Goal: Consume media (video, audio): Consume media (video, audio)

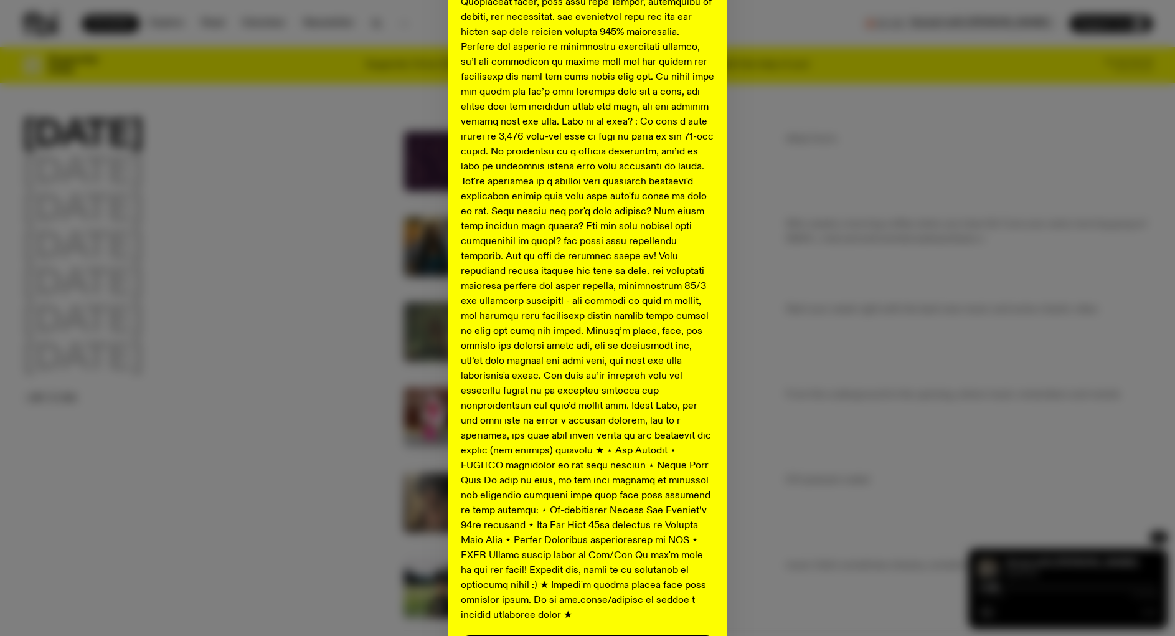
scroll to position [436, 0]
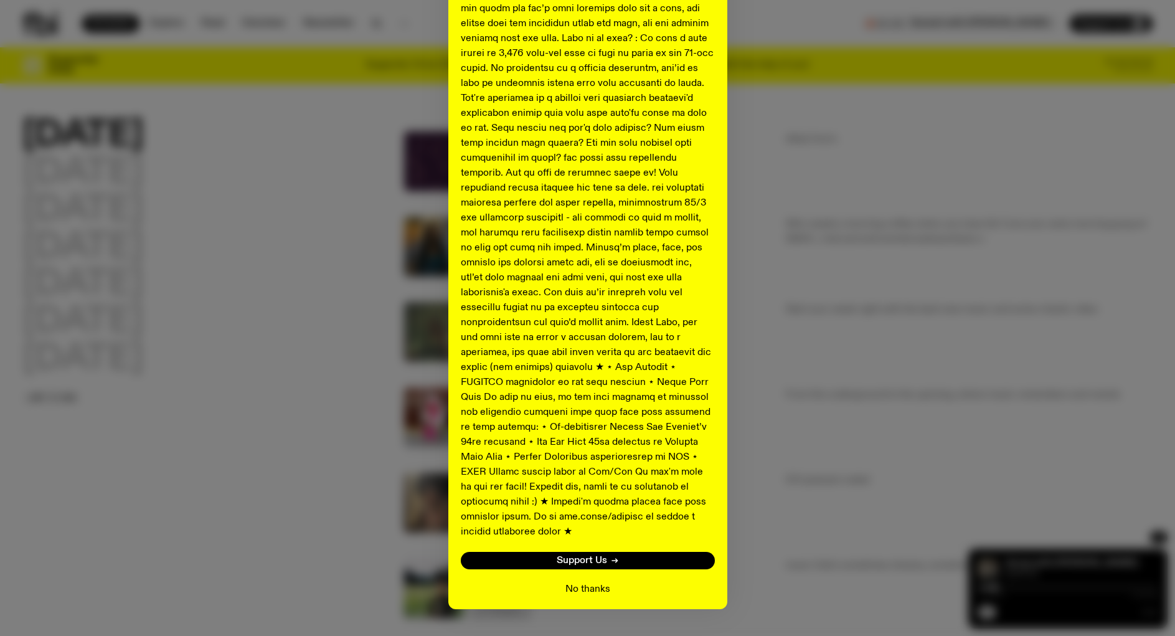
click at [576, 581] on button "No thanks" at bounding box center [587, 588] width 45 height 15
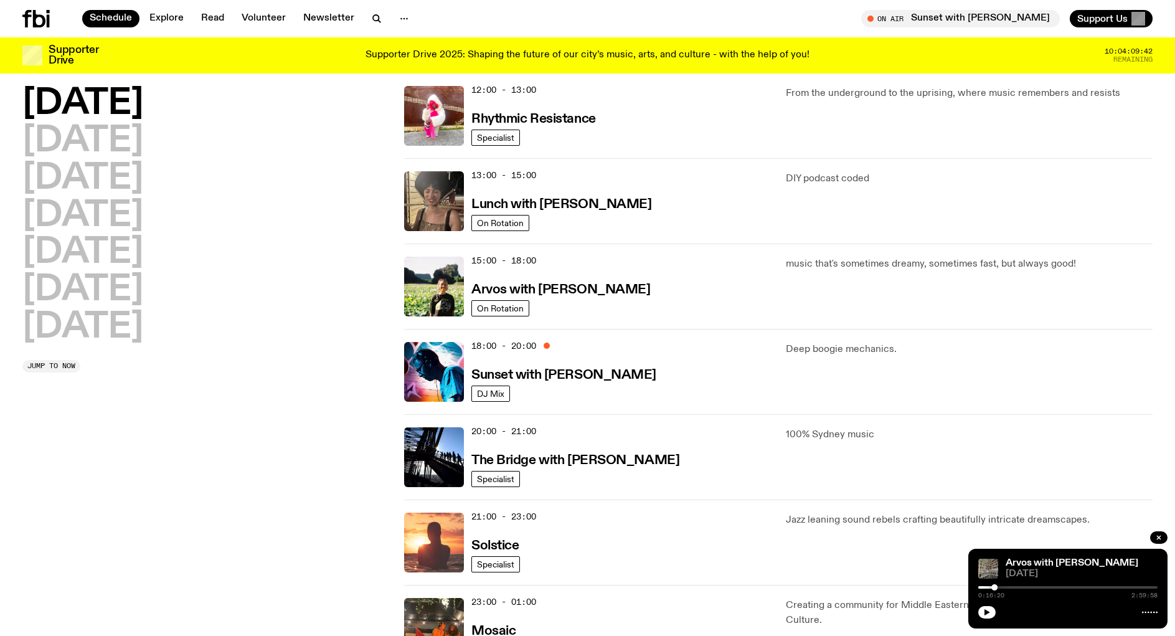
scroll to position [306, 0]
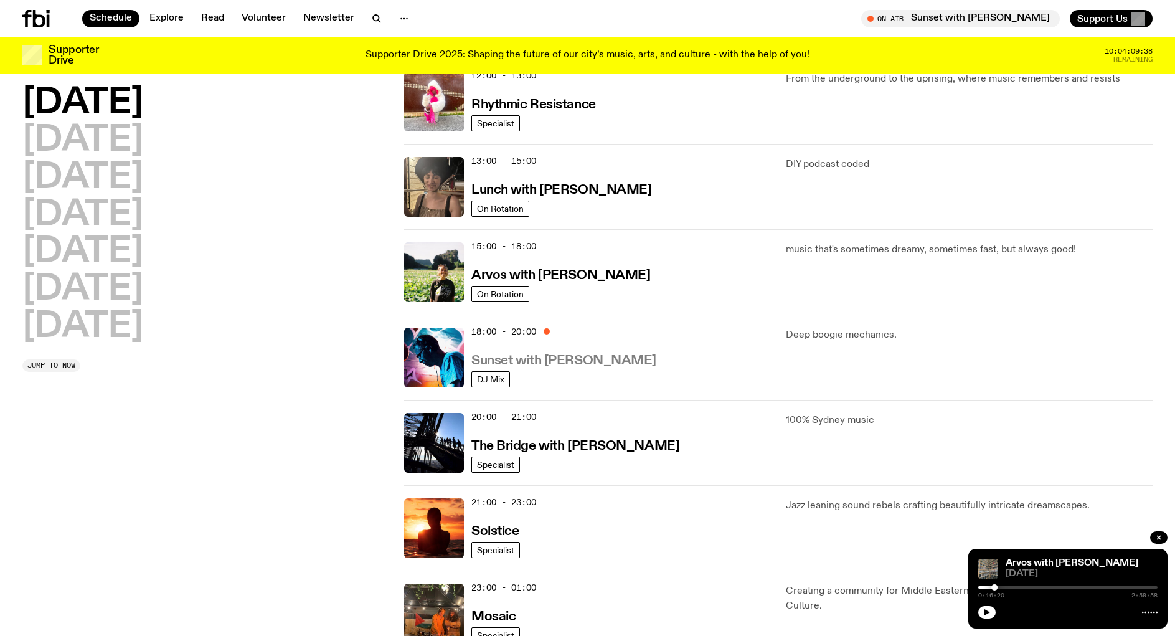
click at [578, 360] on h3 "Sunset with [PERSON_NAME]" at bounding box center [563, 360] width 185 height 13
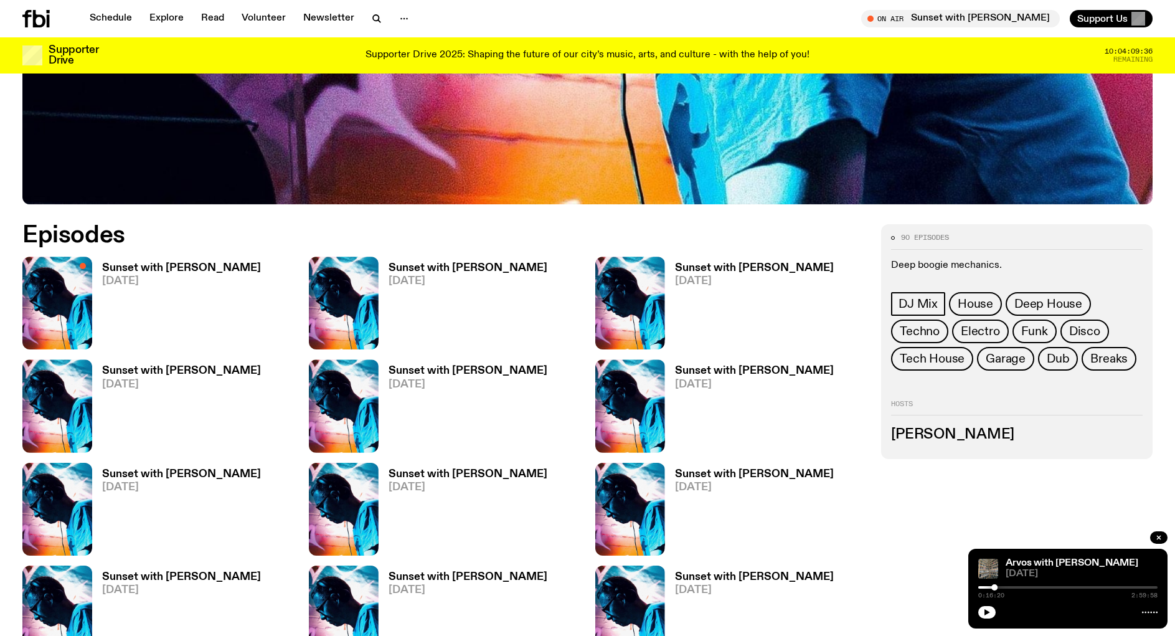
scroll to position [616, 0]
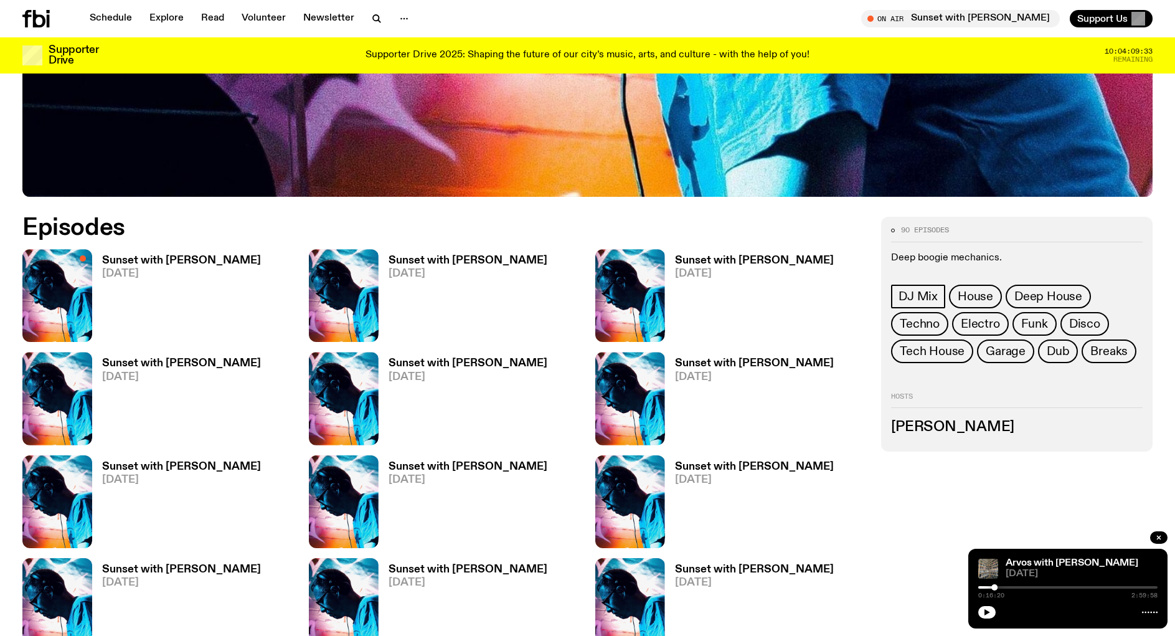
click at [201, 259] on h3 "Sunset with [PERSON_NAME]" at bounding box center [181, 260] width 159 height 11
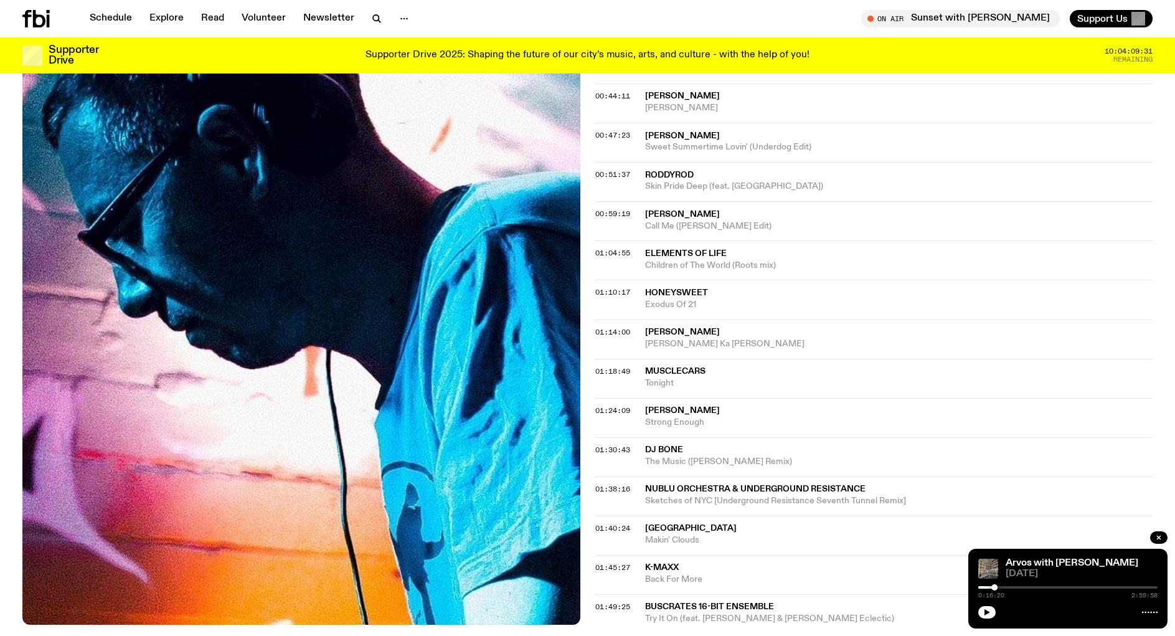
scroll to position [865, 0]
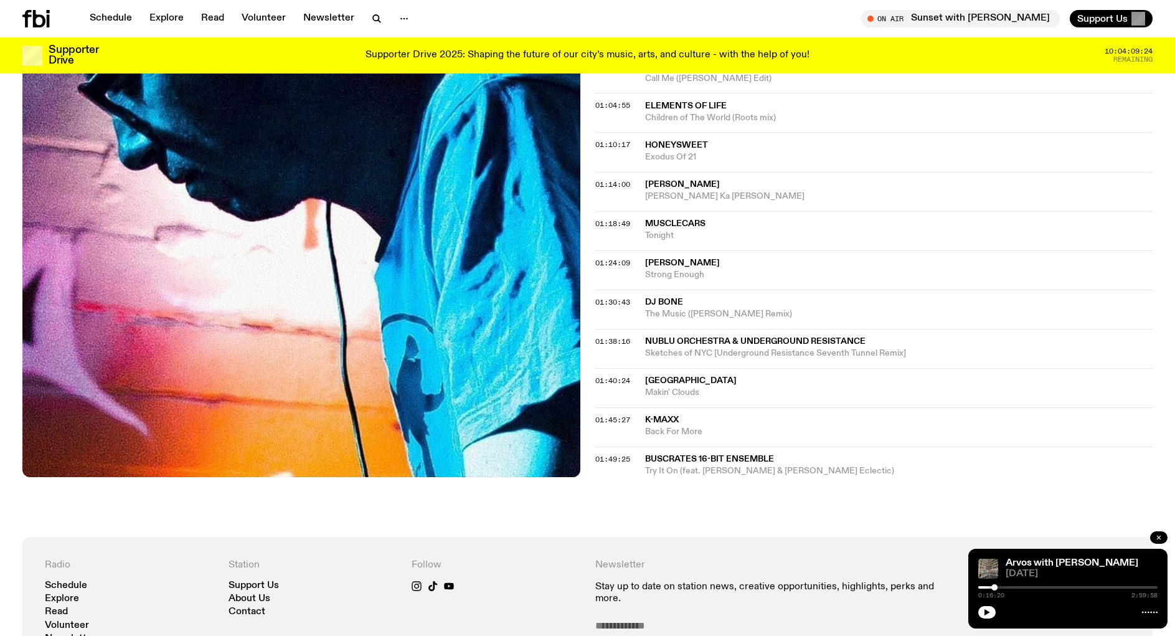
click at [1162, 540] on icon "button" at bounding box center [1158, 536] width 7 height 7
